Goal: Use online tool/utility: Use online tool/utility

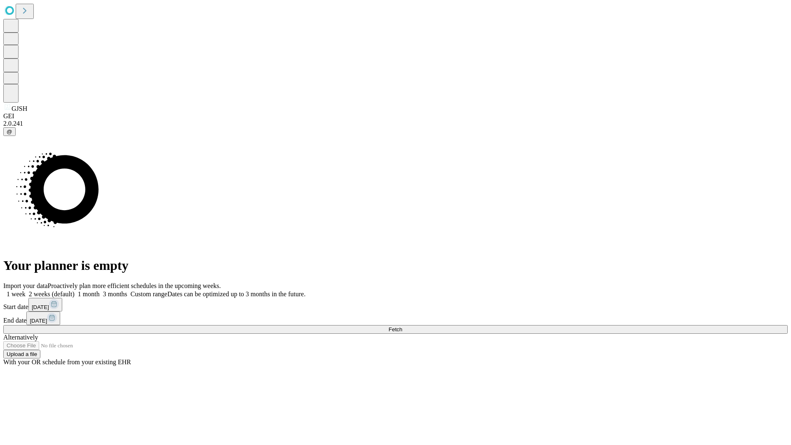
click at [402, 326] on span "Fetch" at bounding box center [396, 329] width 14 height 6
